Goal: Task Accomplishment & Management: Use online tool/utility

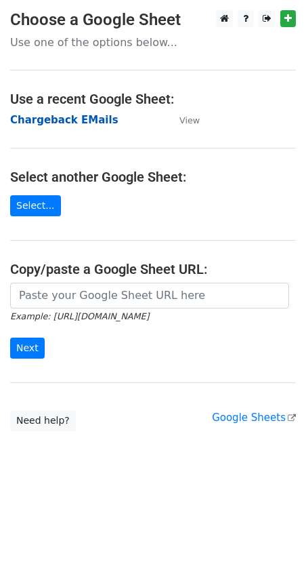
click at [60, 121] on strong "Chargeback EMails" at bounding box center [64, 120] width 108 height 12
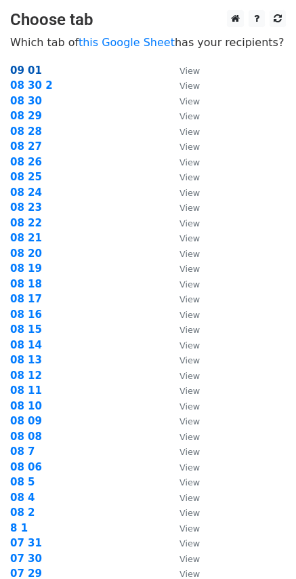
click at [24, 70] on strong "09 01" at bounding box center [26, 70] width 32 height 12
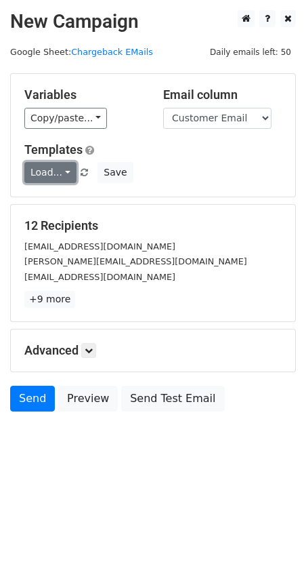
click at [70, 177] on link "Load..." at bounding box center [50, 172] width 52 height 21
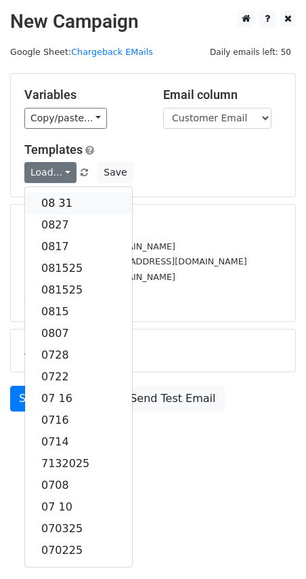
click at [56, 201] on link "08 31" at bounding box center [78, 204] width 107 height 22
